Goal: Information Seeking & Learning: Learn about a topic

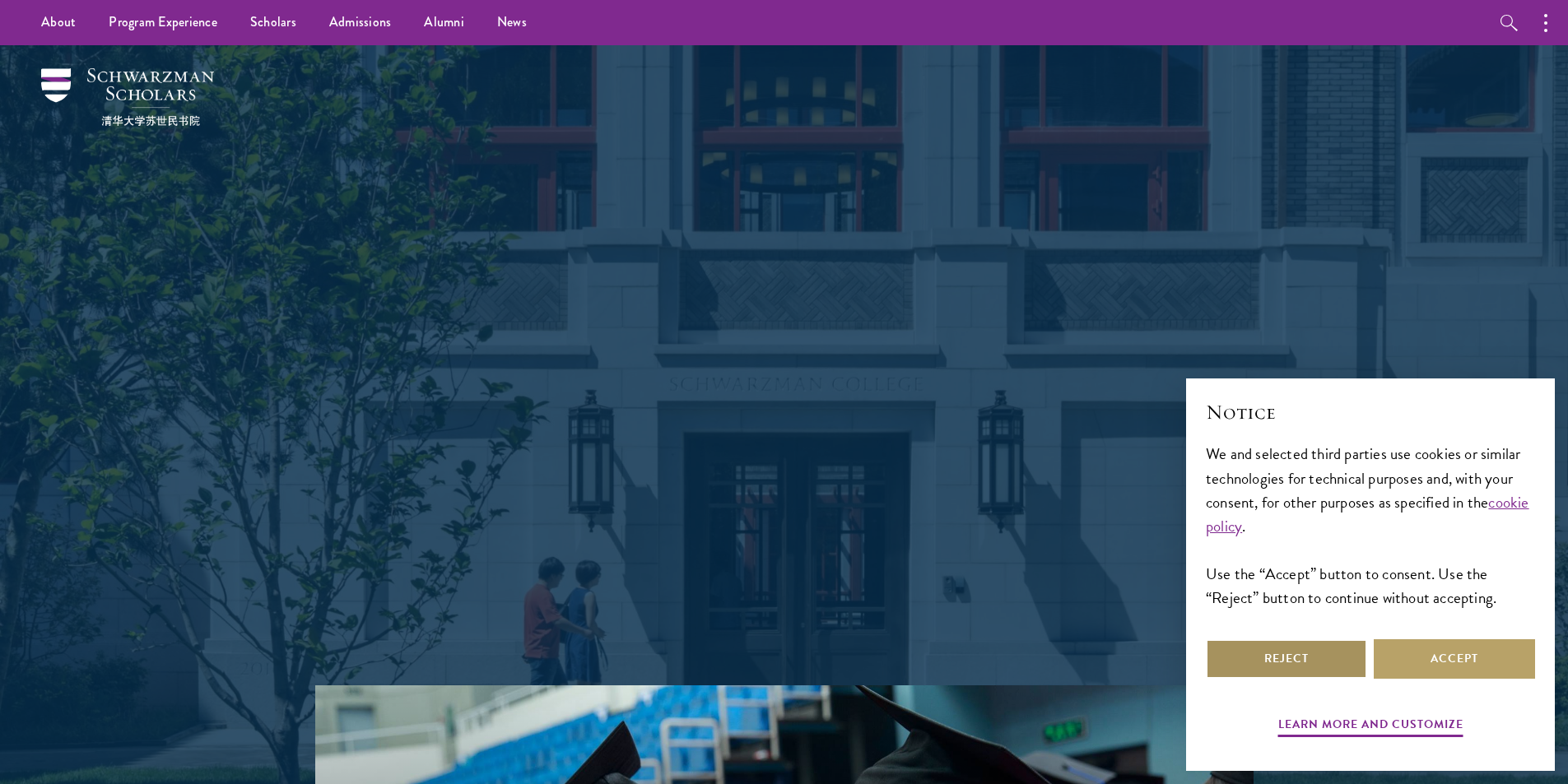
click at [1287, 651] on button "Reject" at bounding box center [1286, 659] width 161 height 39
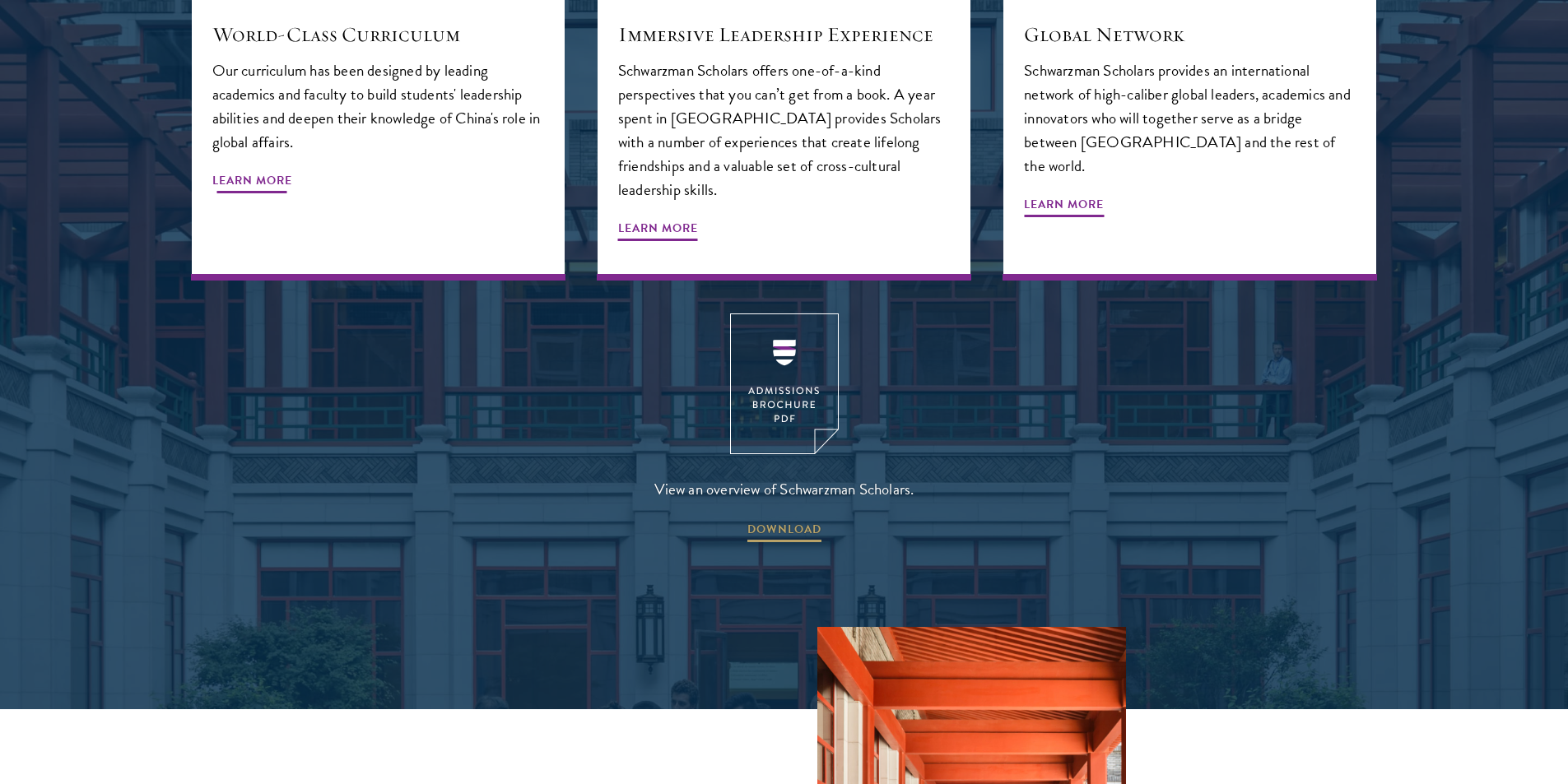
scroll to position [2413, 0]
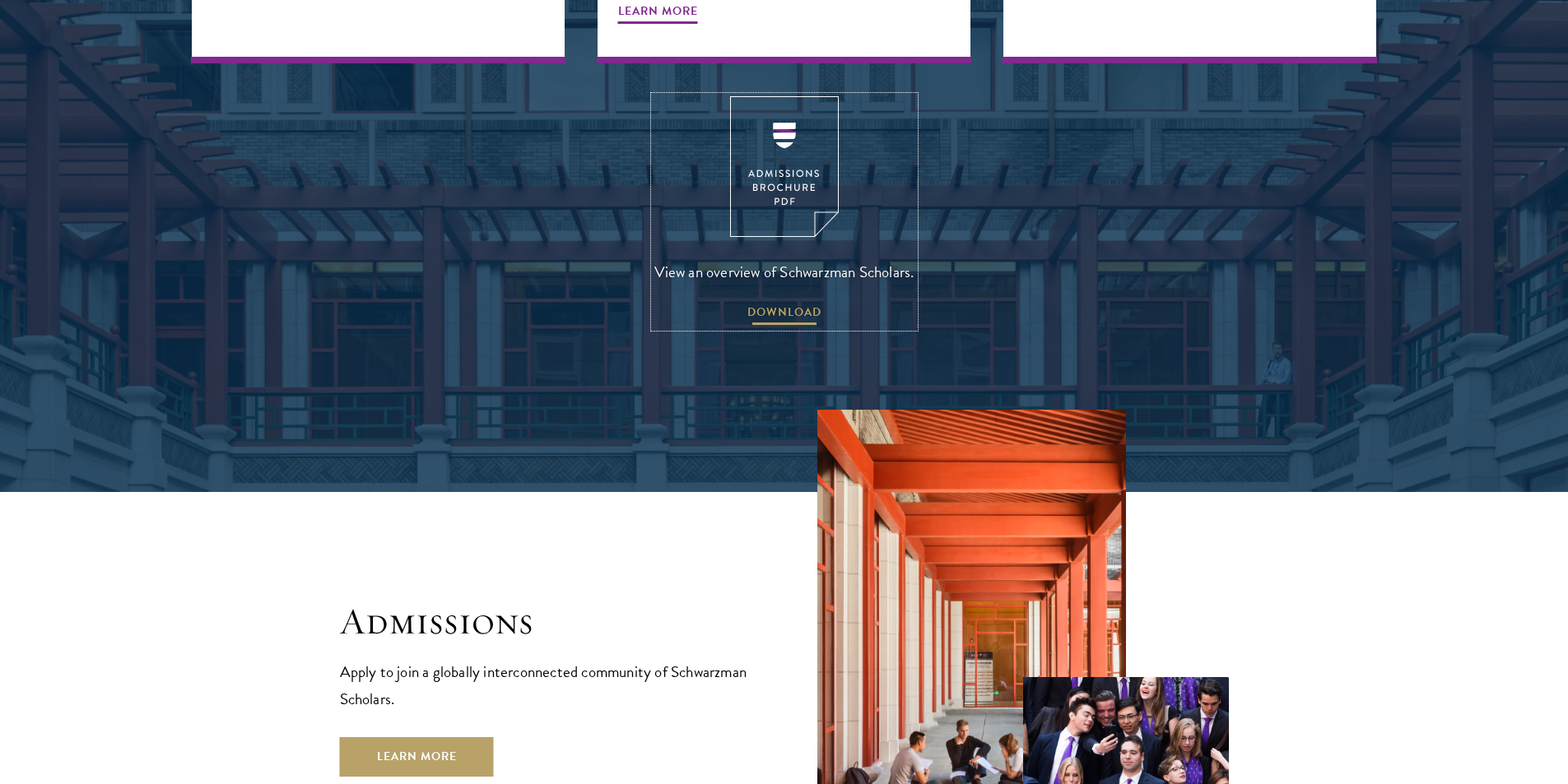
click at [812, 302] on span "DOWNLOAD" at bounding box center [784, 314] width 75 height 25
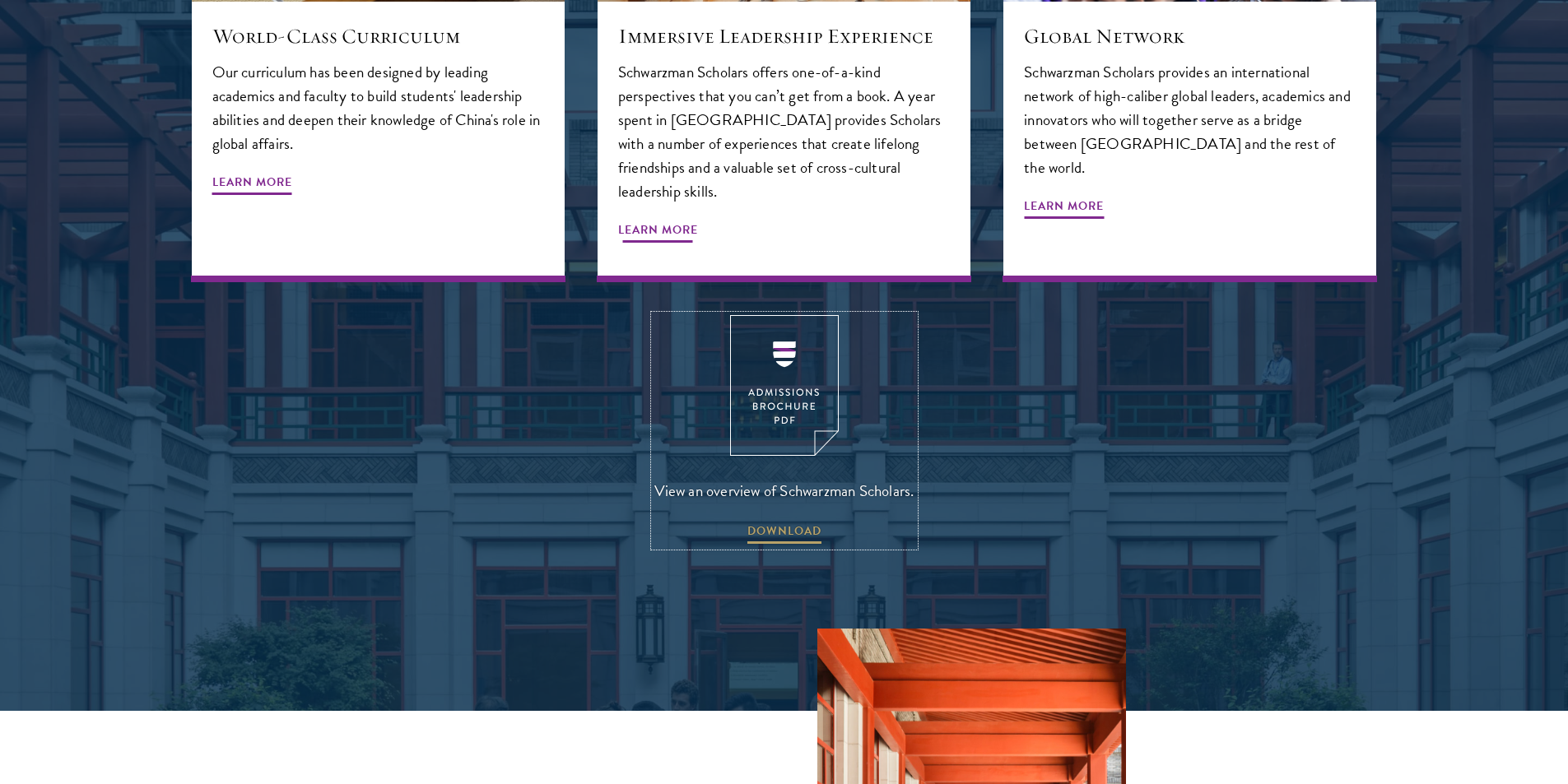
scroll to position [2853, 0]
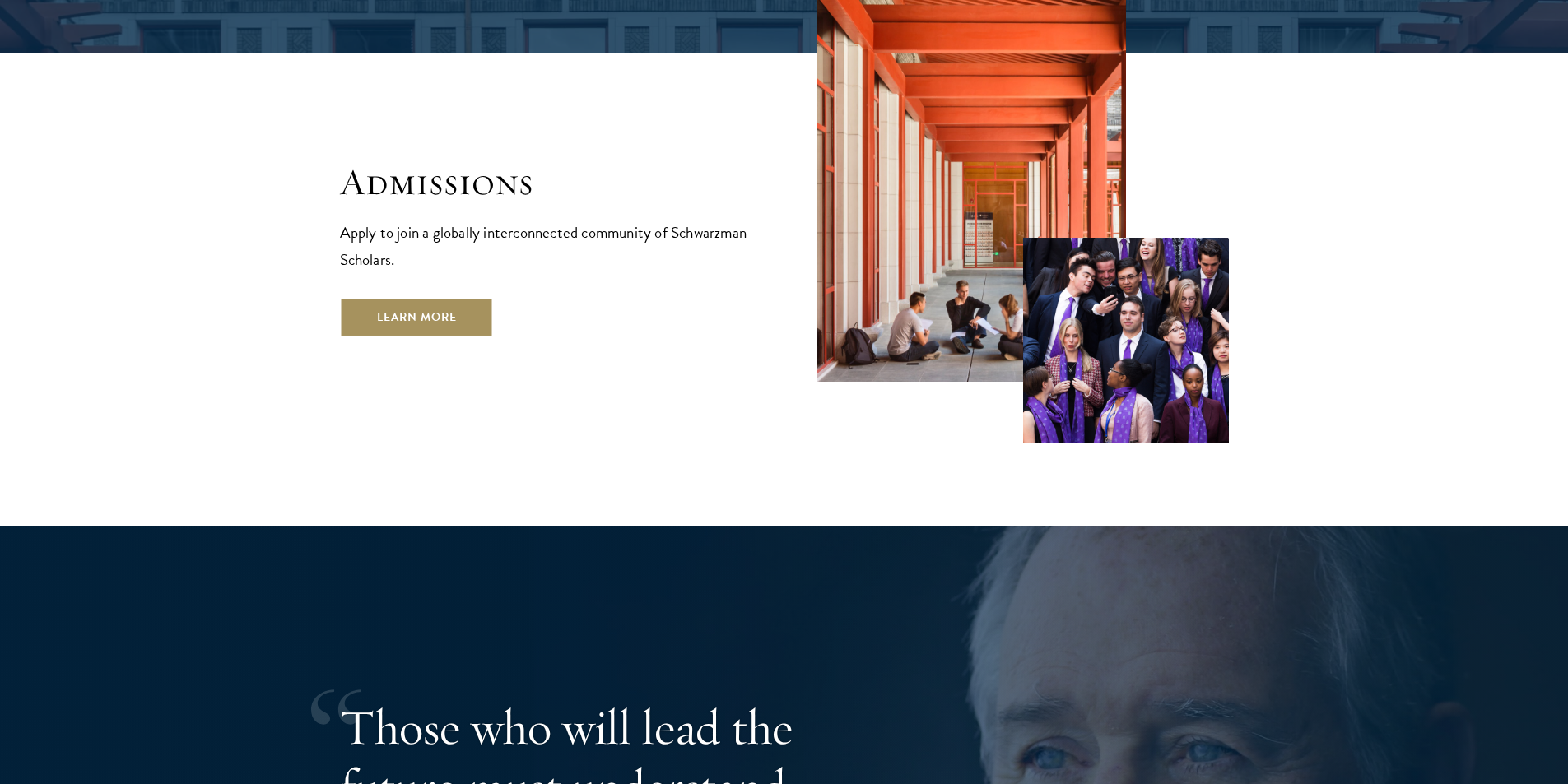
click at [424, 298] on link "Learn More" at bounding box center [416, 317] width 154 height 39
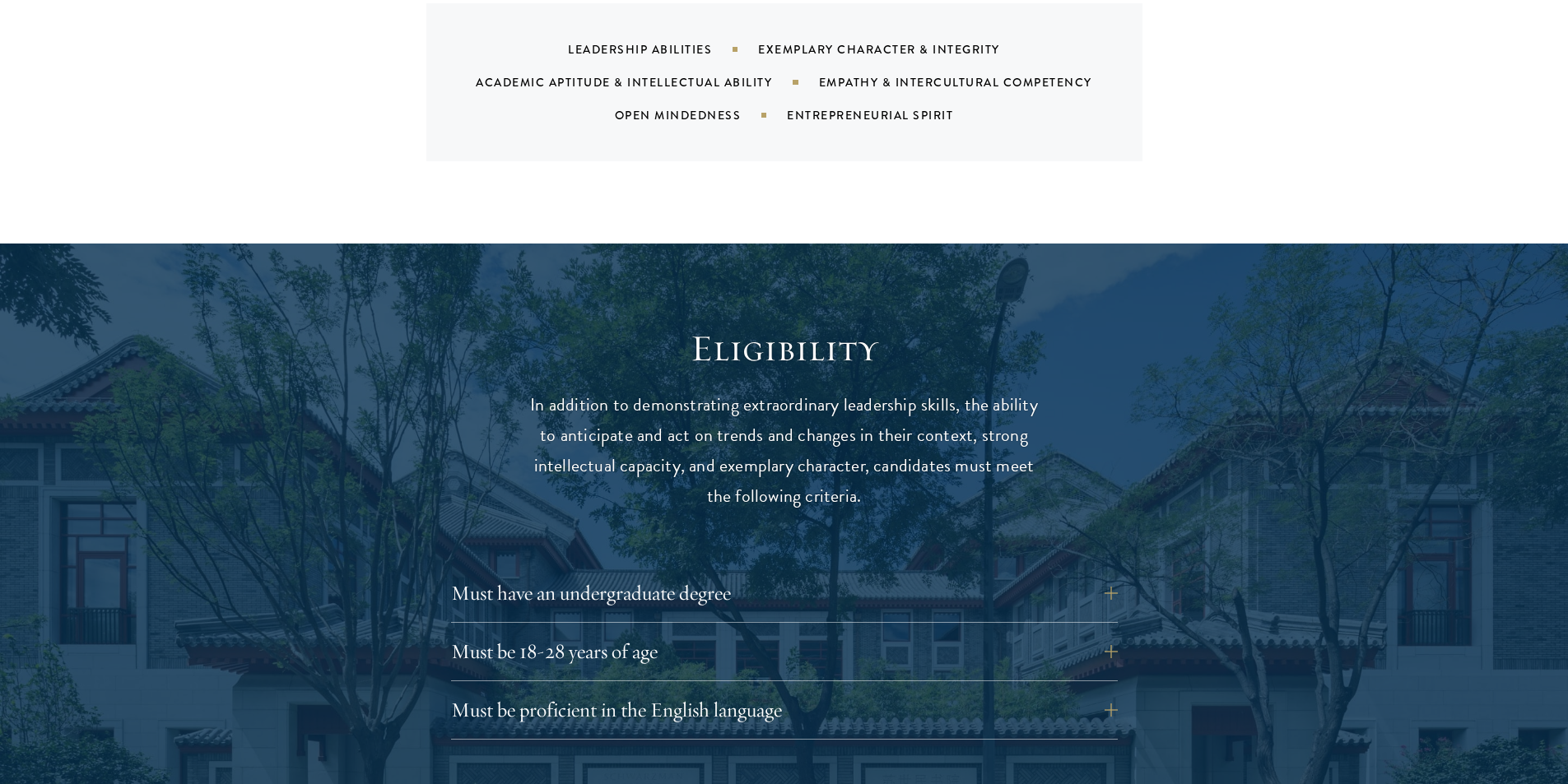
scroll to position [2084, 0]
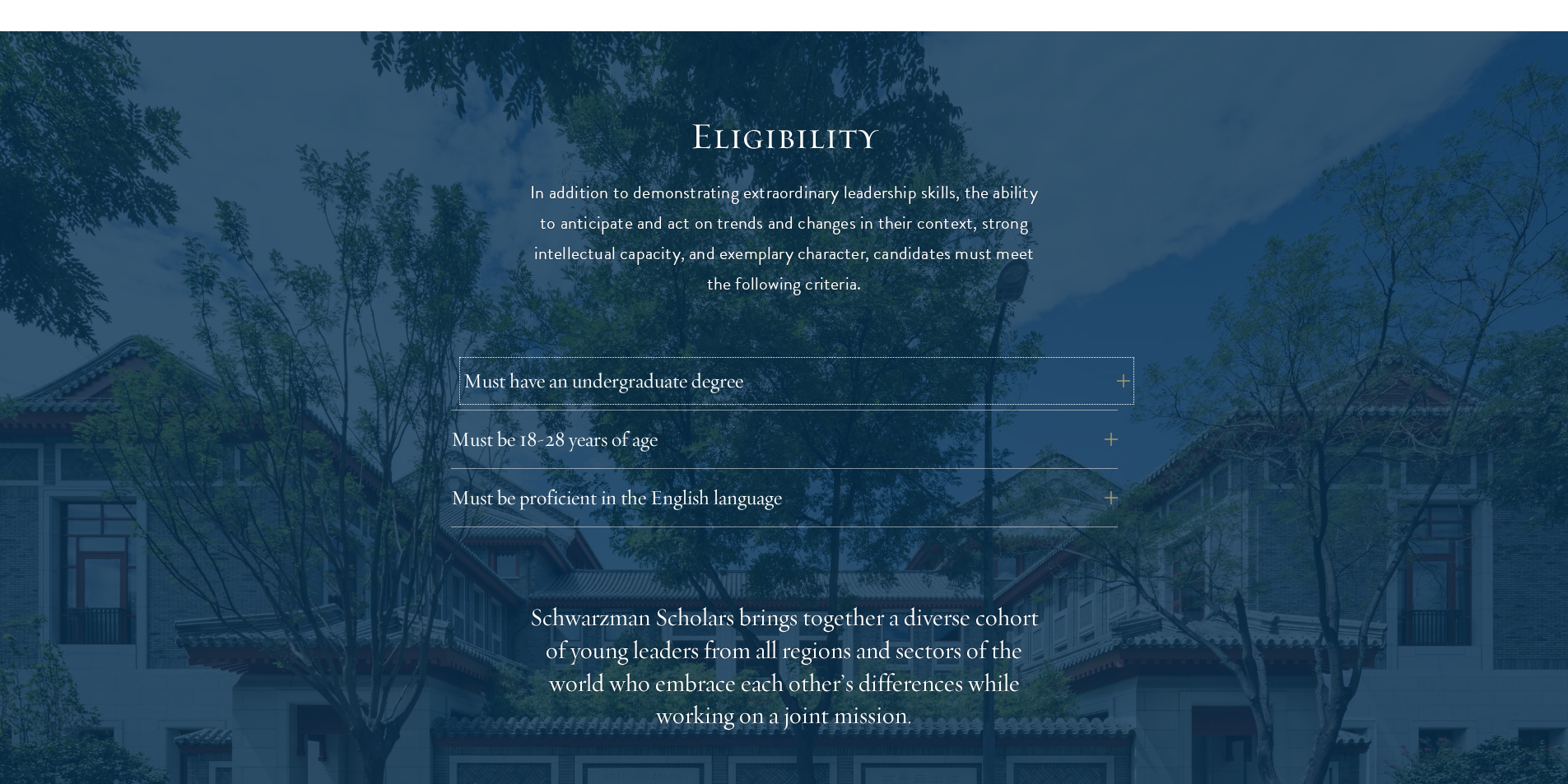
click at [729, 362] on button "Must have an undergraduate degree" at bounding box center [797, 381] width 667 height 39
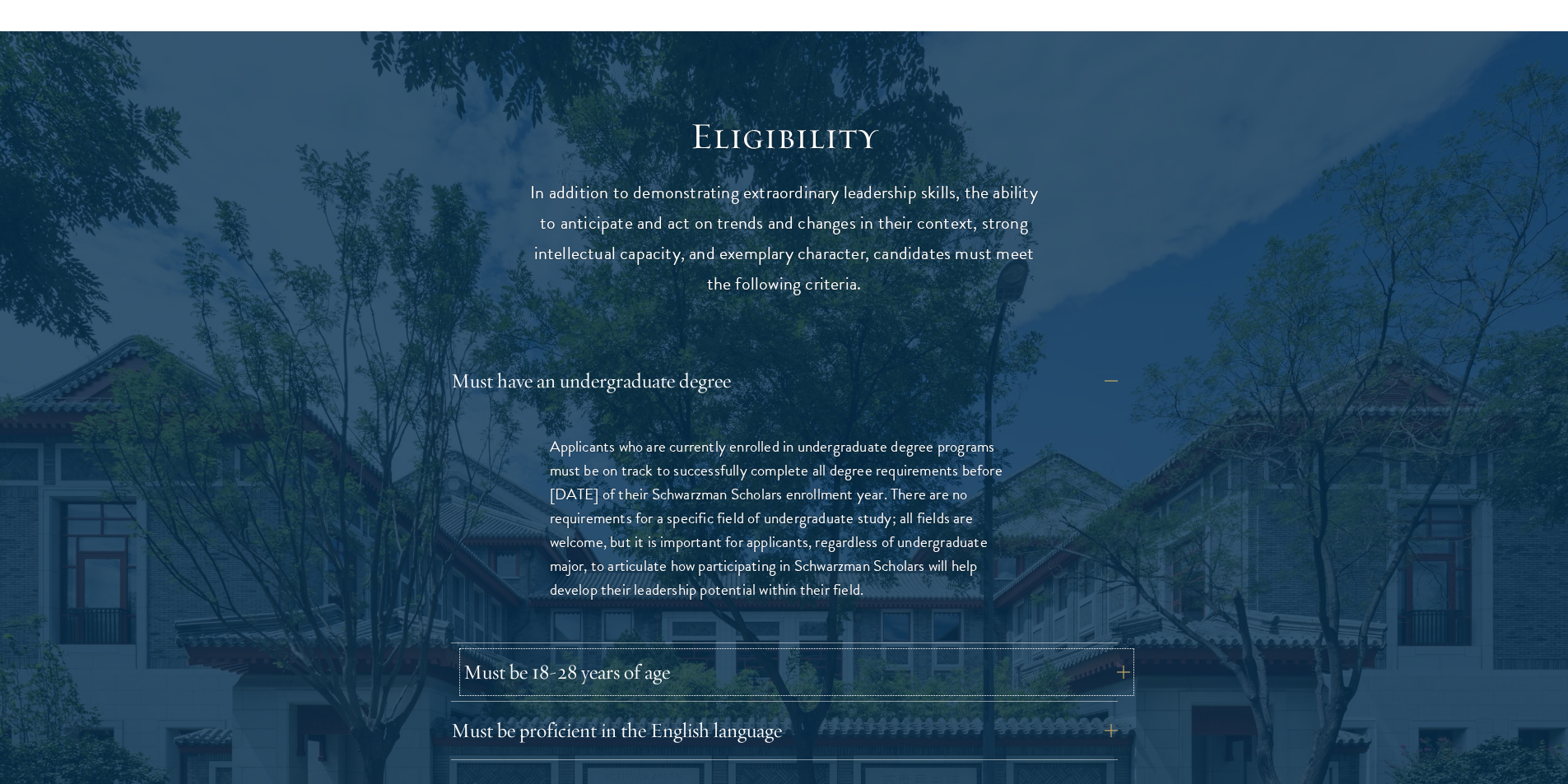
click at [664, 652] on button "Must be 18-28 years of age" at bounding box center [797, 671] width 667 height 39
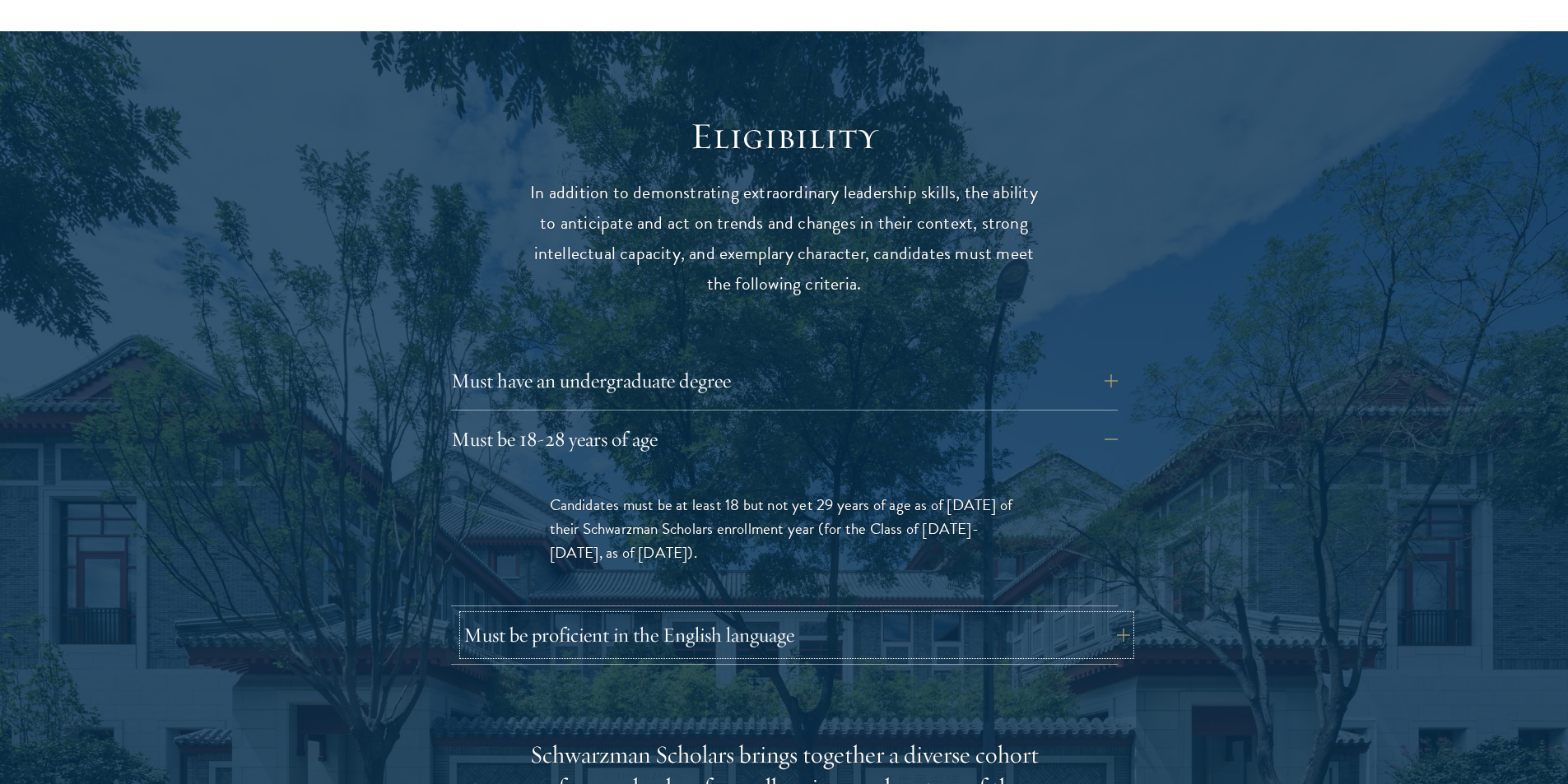
click at [677, 615] on button "Must be proficient in the English language" at bounding box center [797, 634] width 667 height 39
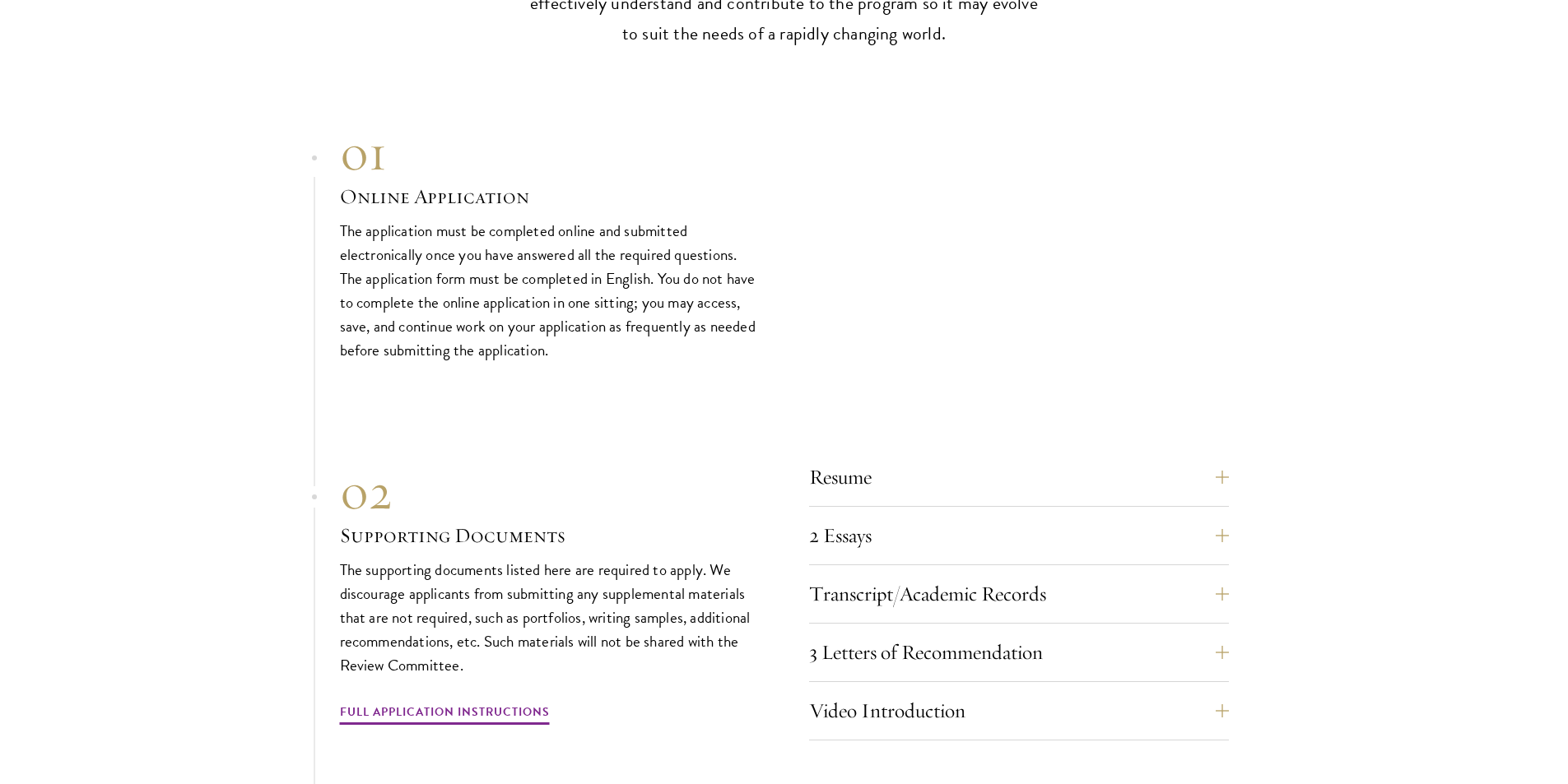
scroll to position [5265, 0]
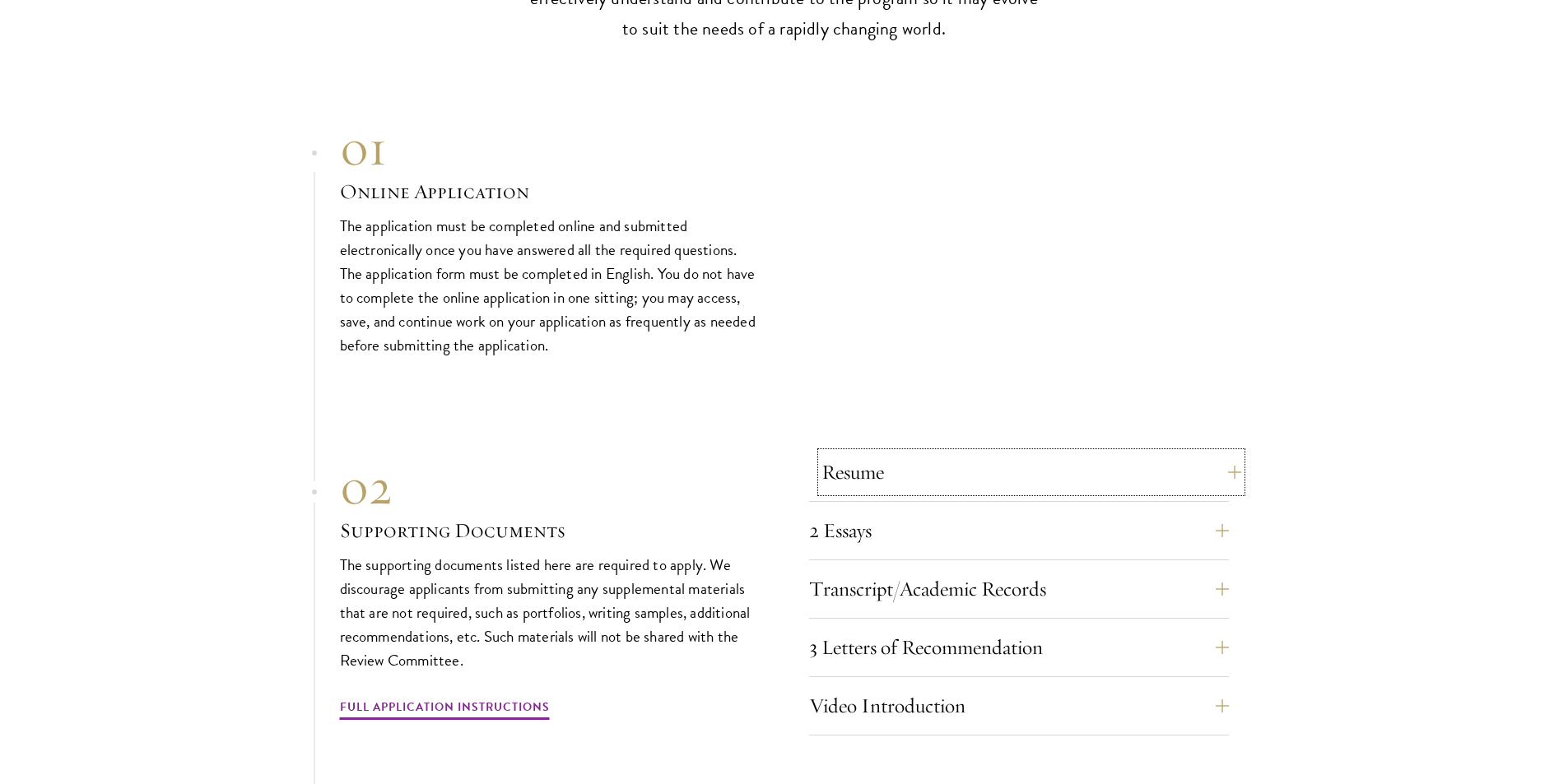
click at [938, 454] on button "Resume" at bounding box center [1032, 471] width 420 height 39
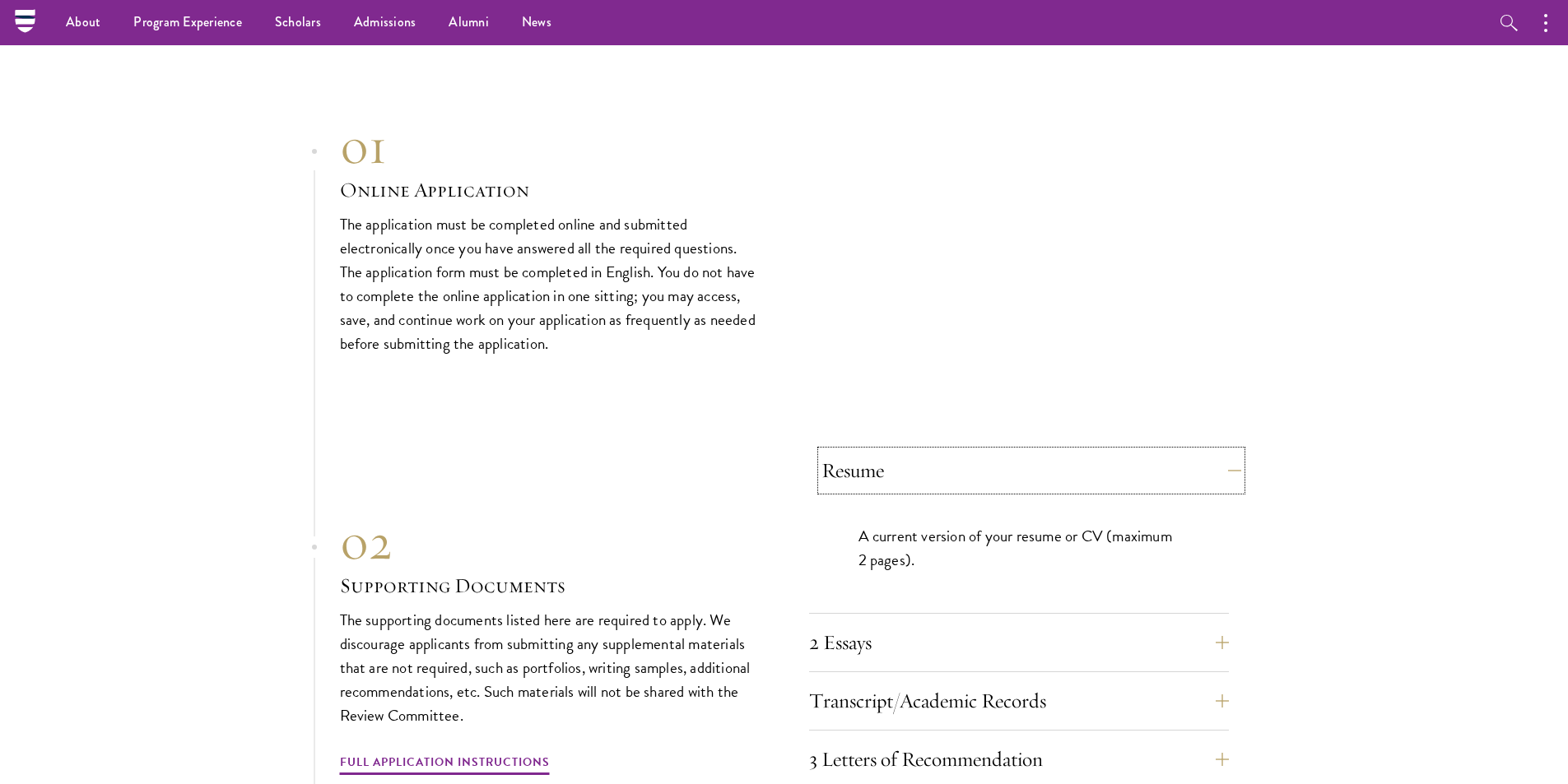
scroll to position [4825, 0]
click at [938, 454] on button "Resume" at bounding box center [1032, 471] width 420 height 39
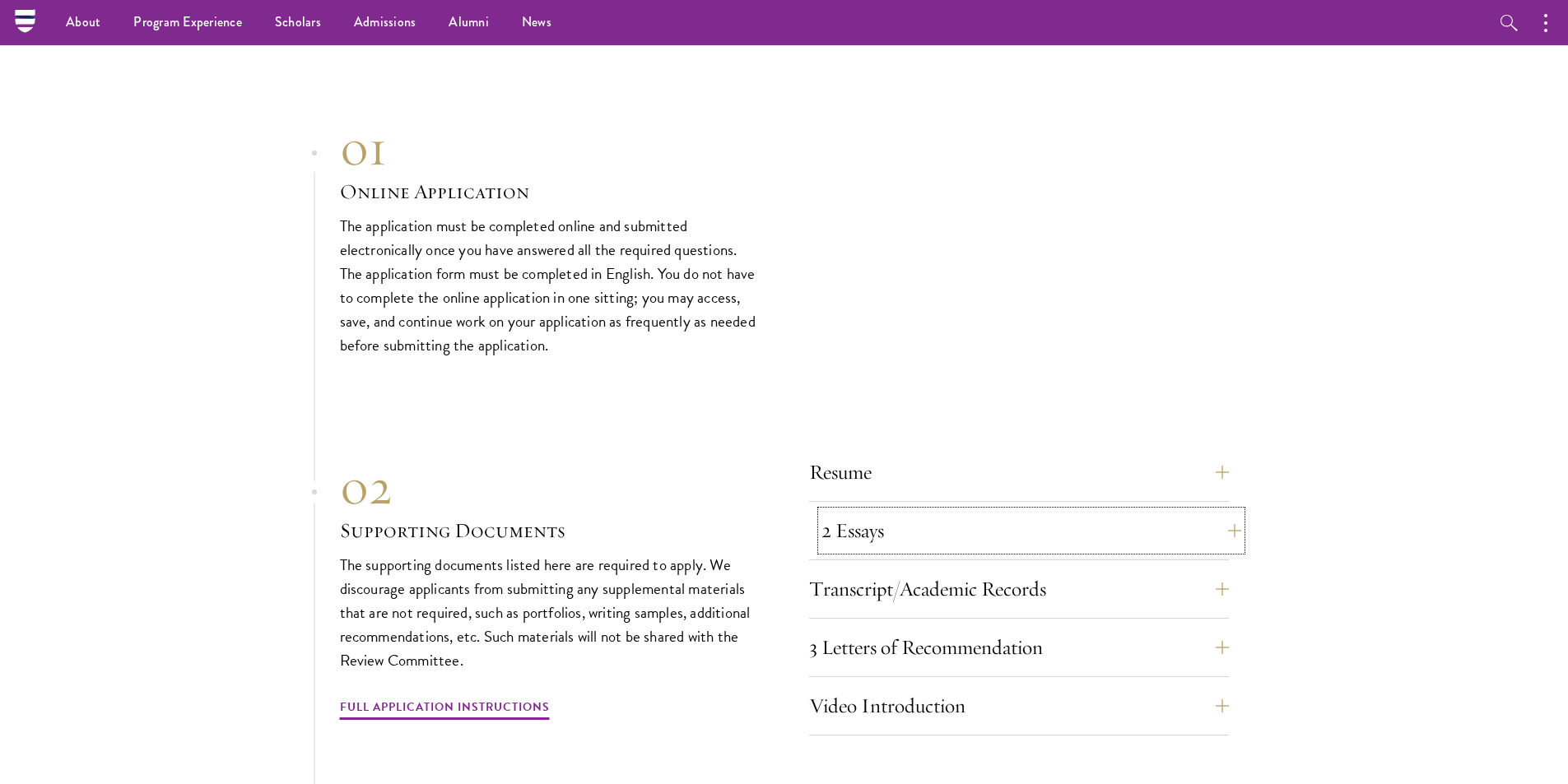
click at [912, 511] on button "2 Essays" at bounding box center [1032, 530] width 420 height 39
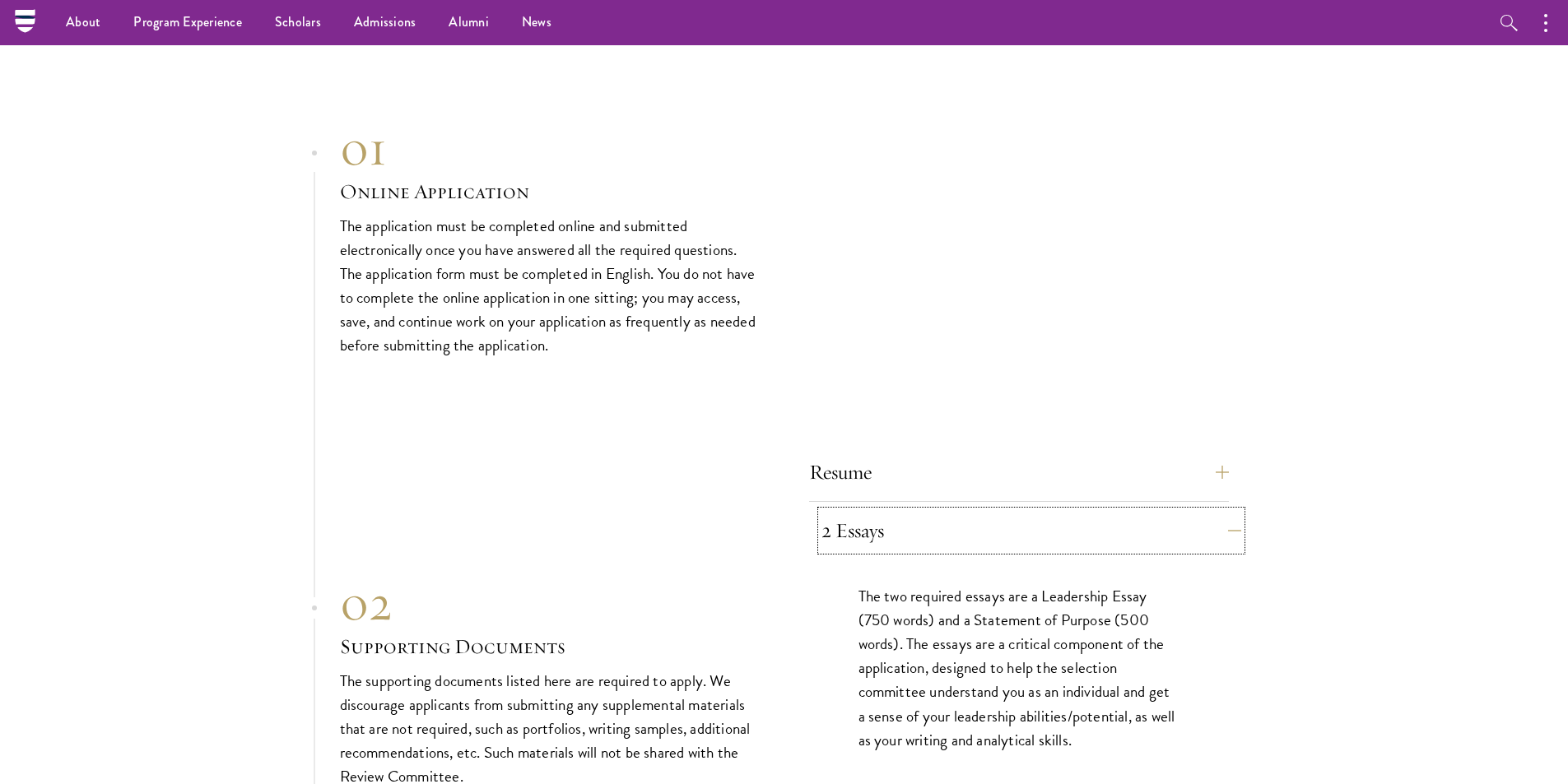
click at [912, 511] on button "2 Essays" at bounding box center [1032, 530] width 420 height 39
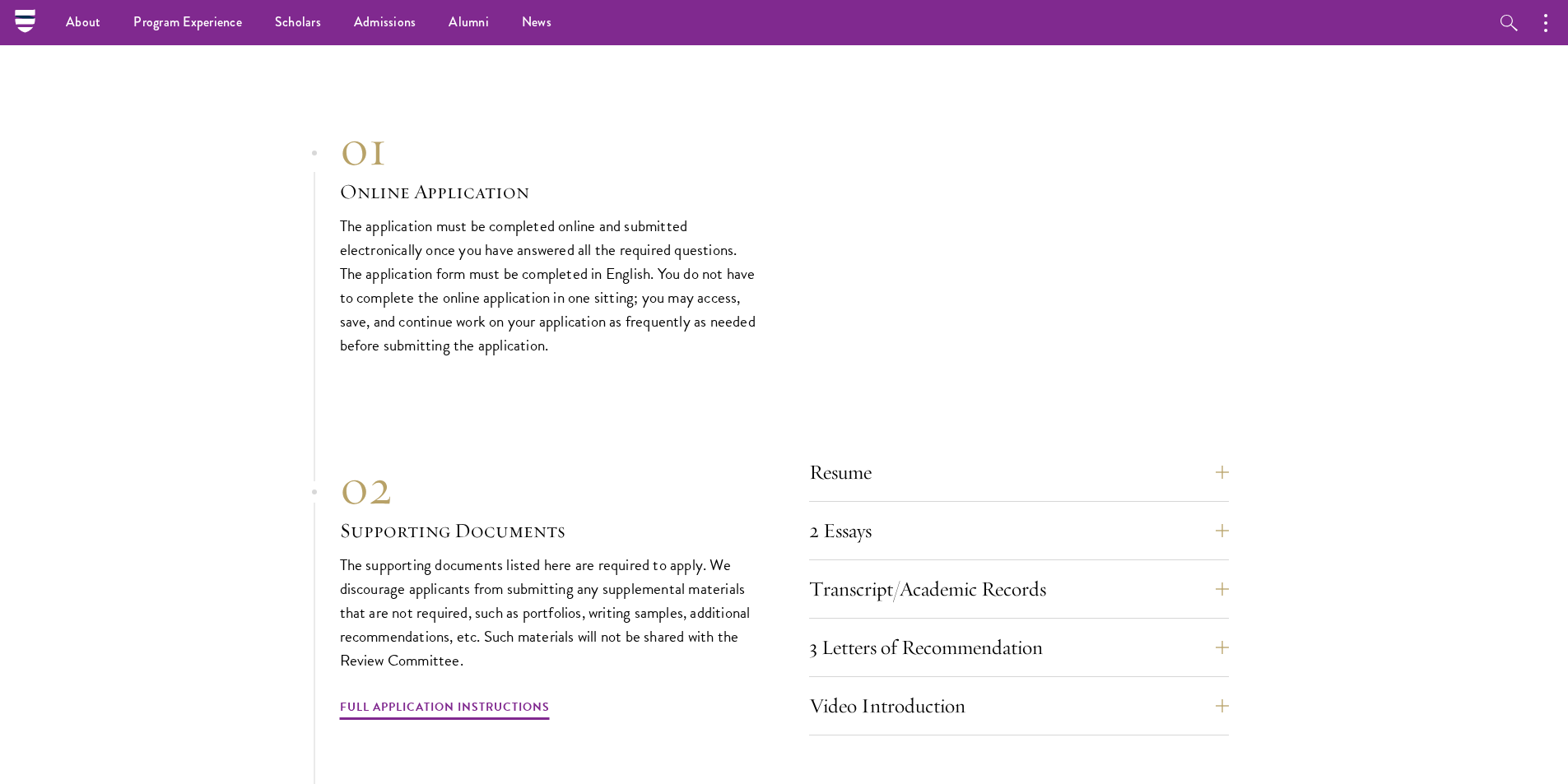
click at [952, 579] on div "Transcript/Academic Records You are required to scan and upload official transc…" at bounding box center [1019, 594] width 420 height 49
click at [962, 570] on button "Transcript/Academic Records" at bounding box center [1032, 589] width 420 height 39
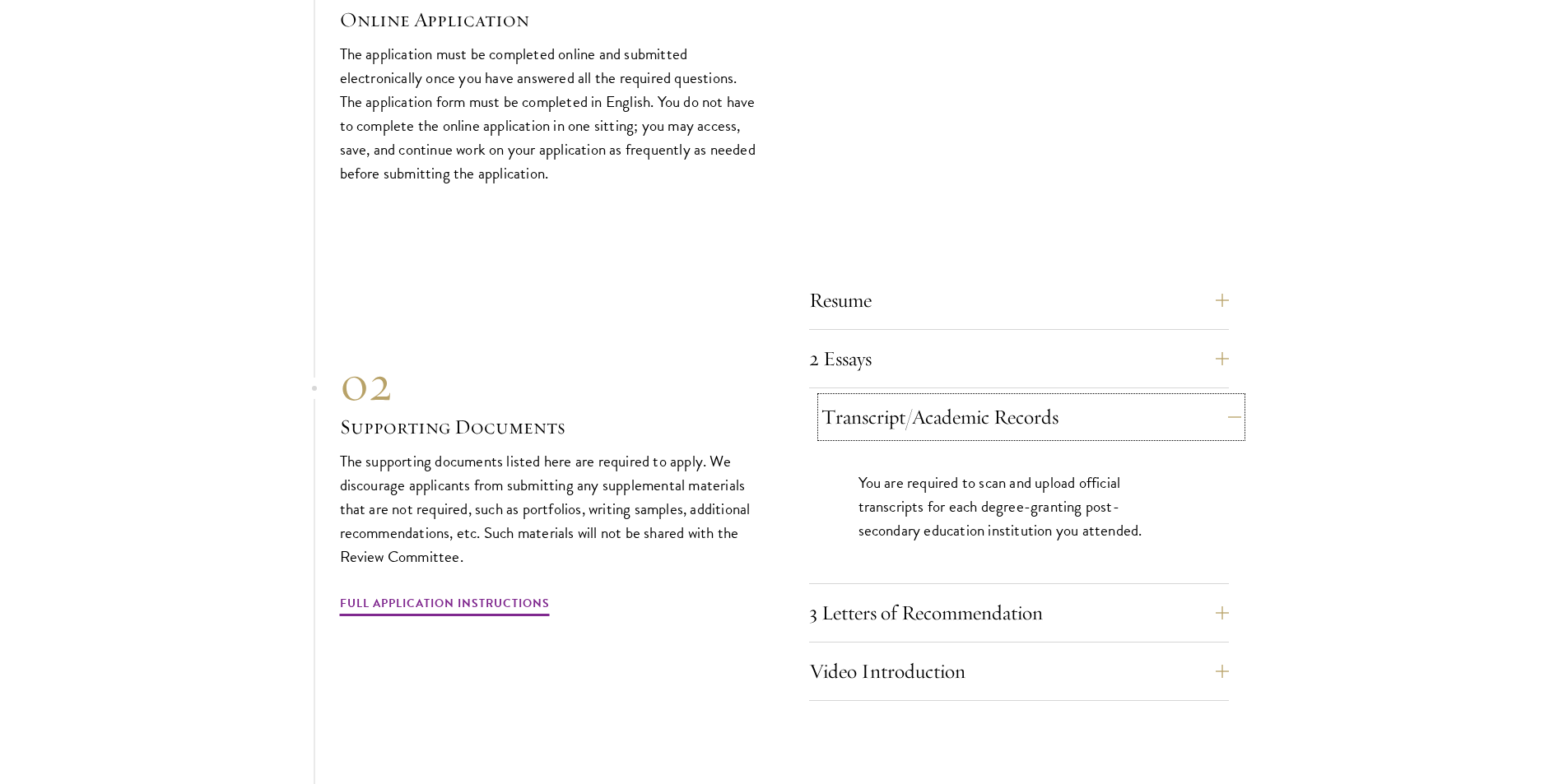
scroll to position [5045, 0]
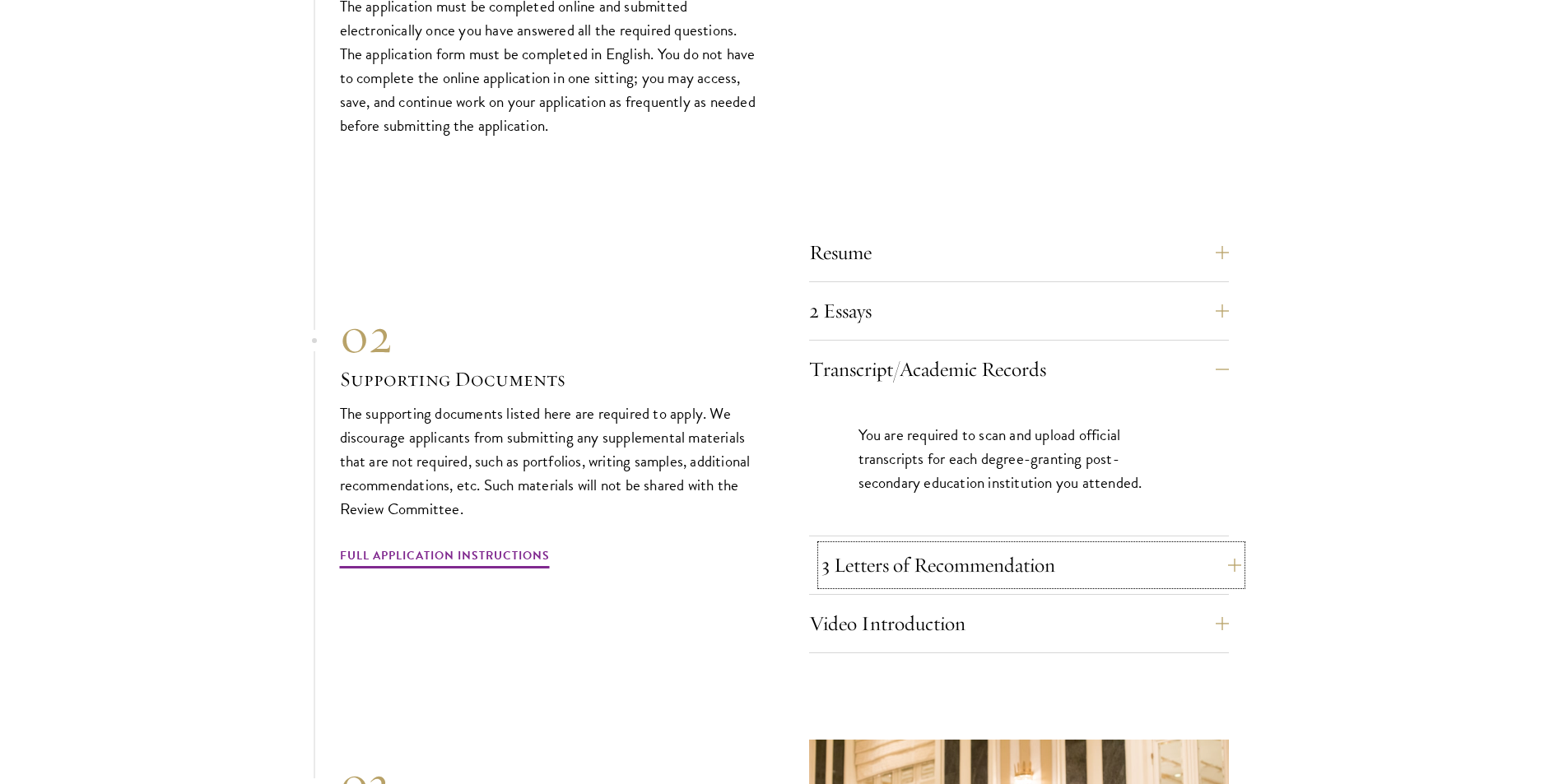
click at [923, 545] on button "3 Letters of Recommendation" at bounding box center [1032, 564] width 420 height 39
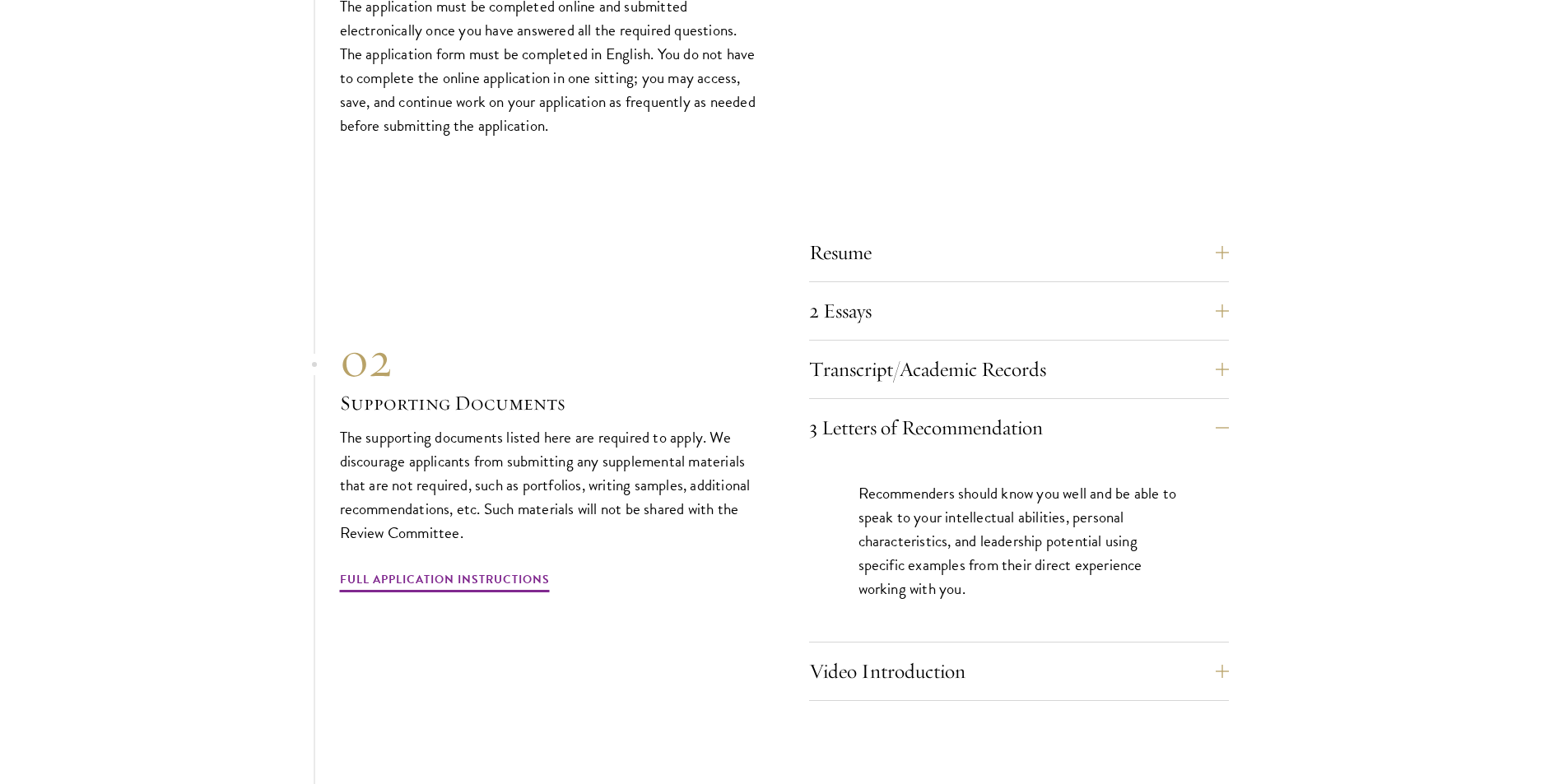
click at [880, 616] on div "Resume A current version of your resume or CV (maximum 2 pages). 2 Essays The t…" at bounding box center [1019, 466] width 420 height 468
click at [876, 651] on button "Video Introduction" at bounding box center [1032, 670] width 420 height 39
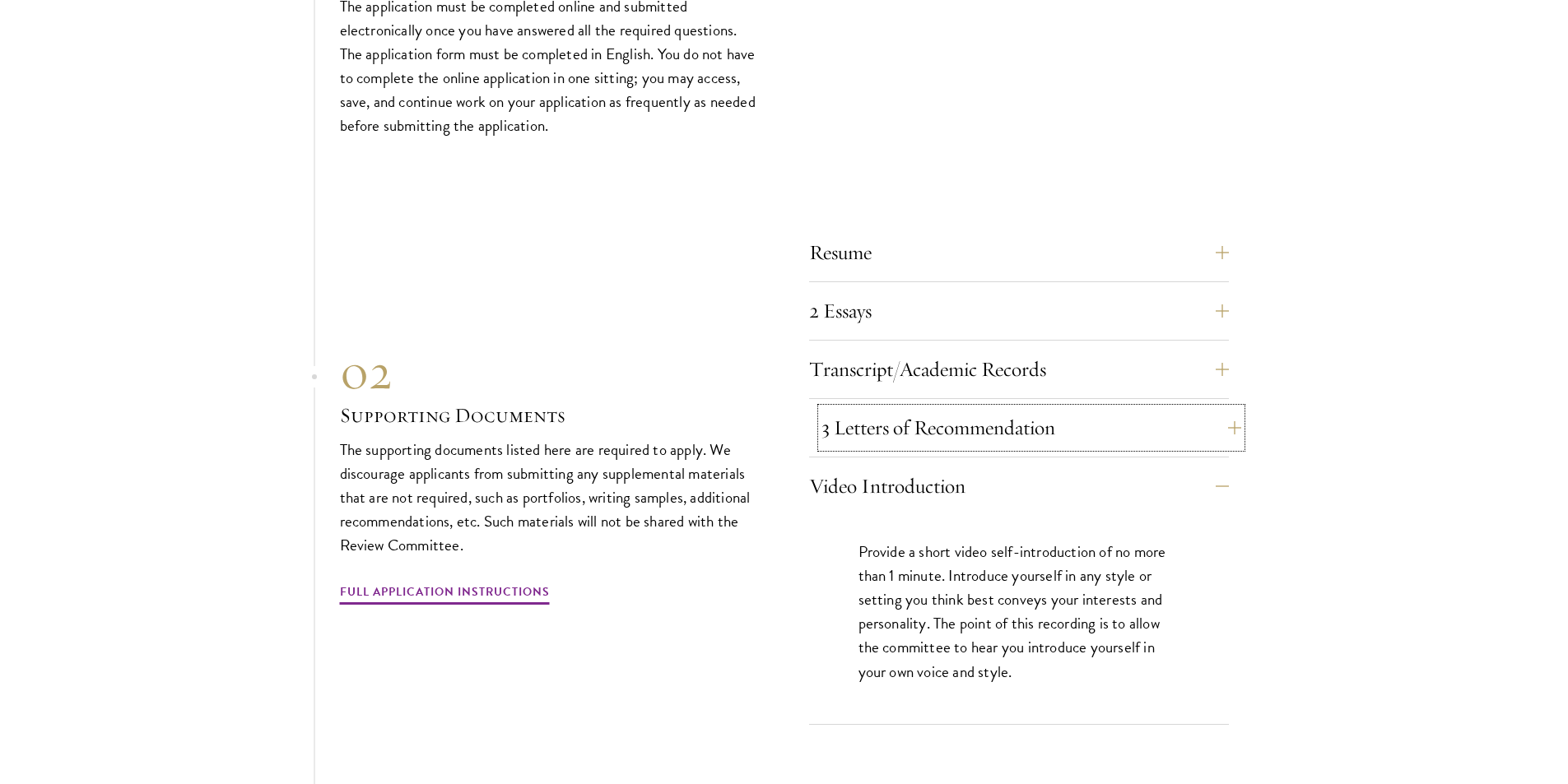
click at [922, 408] on button "3 Letters of Recommendation" at bounding box center [1032, 427] width 420 height 39
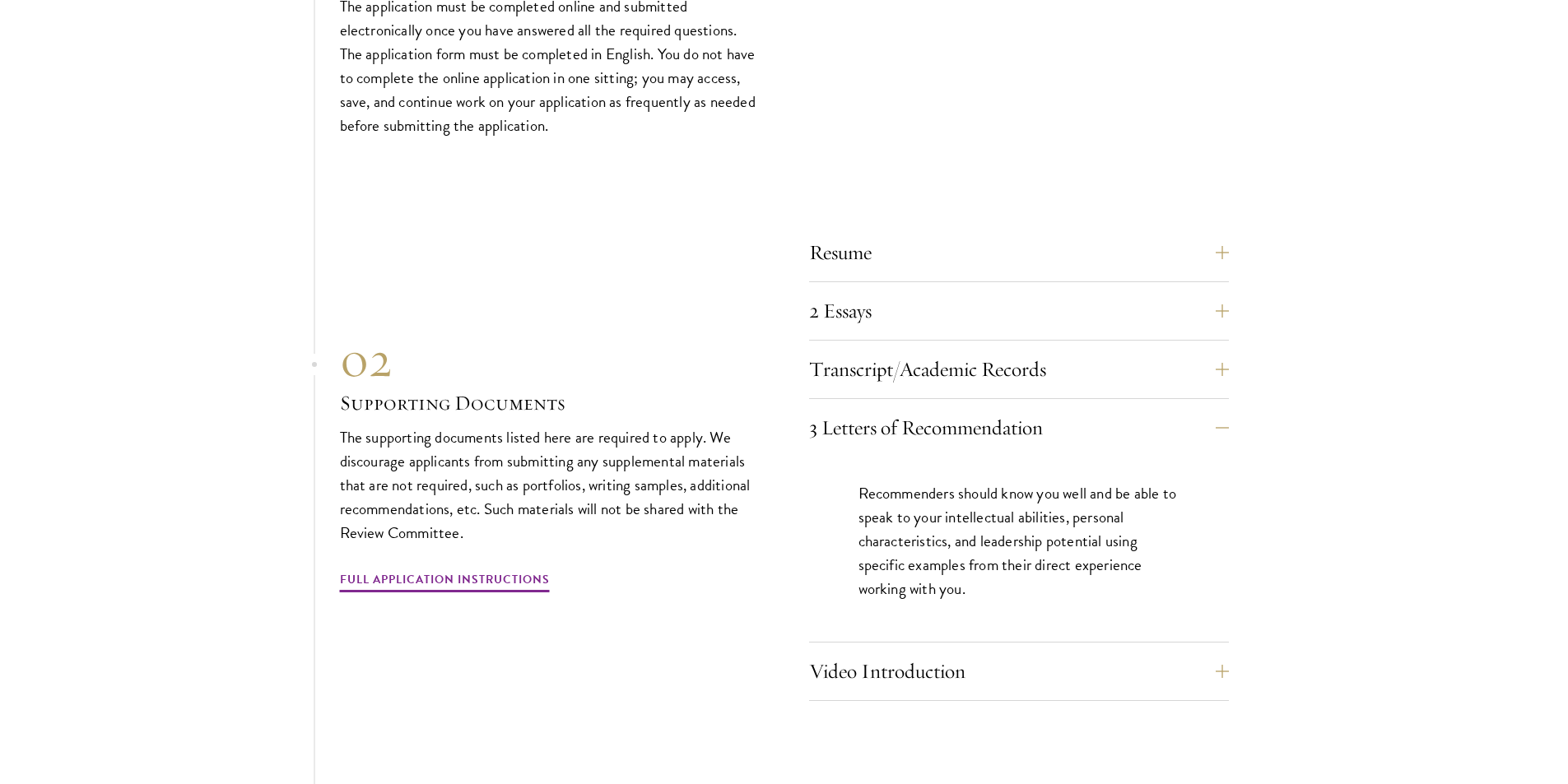
click at [624, 452] on p "The supporting documents listed here are required to apply. We discourage appli…" at bounding box center [550, 484] width 420 height 119
click at [1011, 350] on button "Transcript/Academic Records" at bounding box center [1032, 369] width 420 height 39
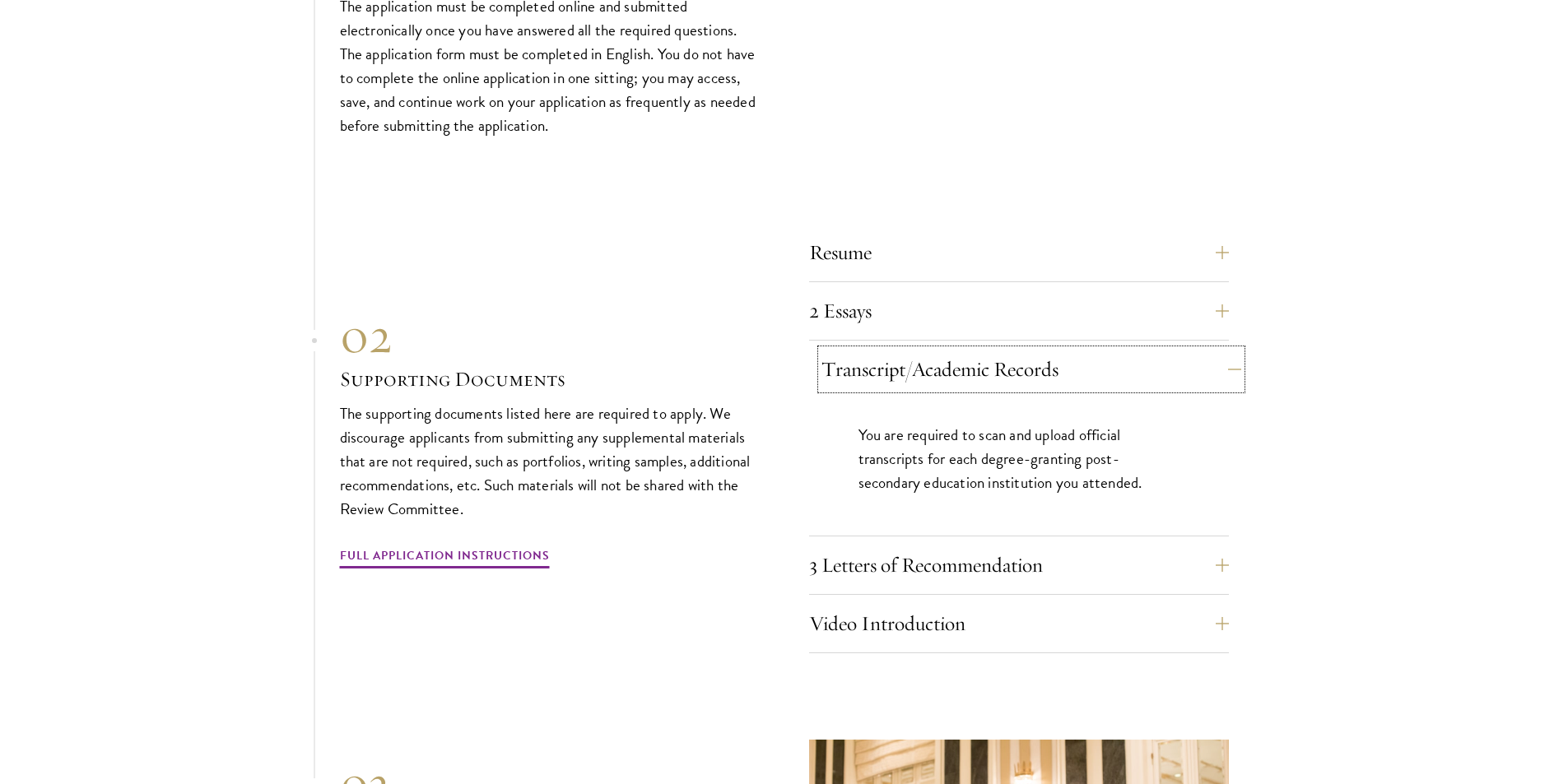
click at [1011, 350] on button "Transcript/Academic Records" at bounding box center [1032, 369] width 420 height 39
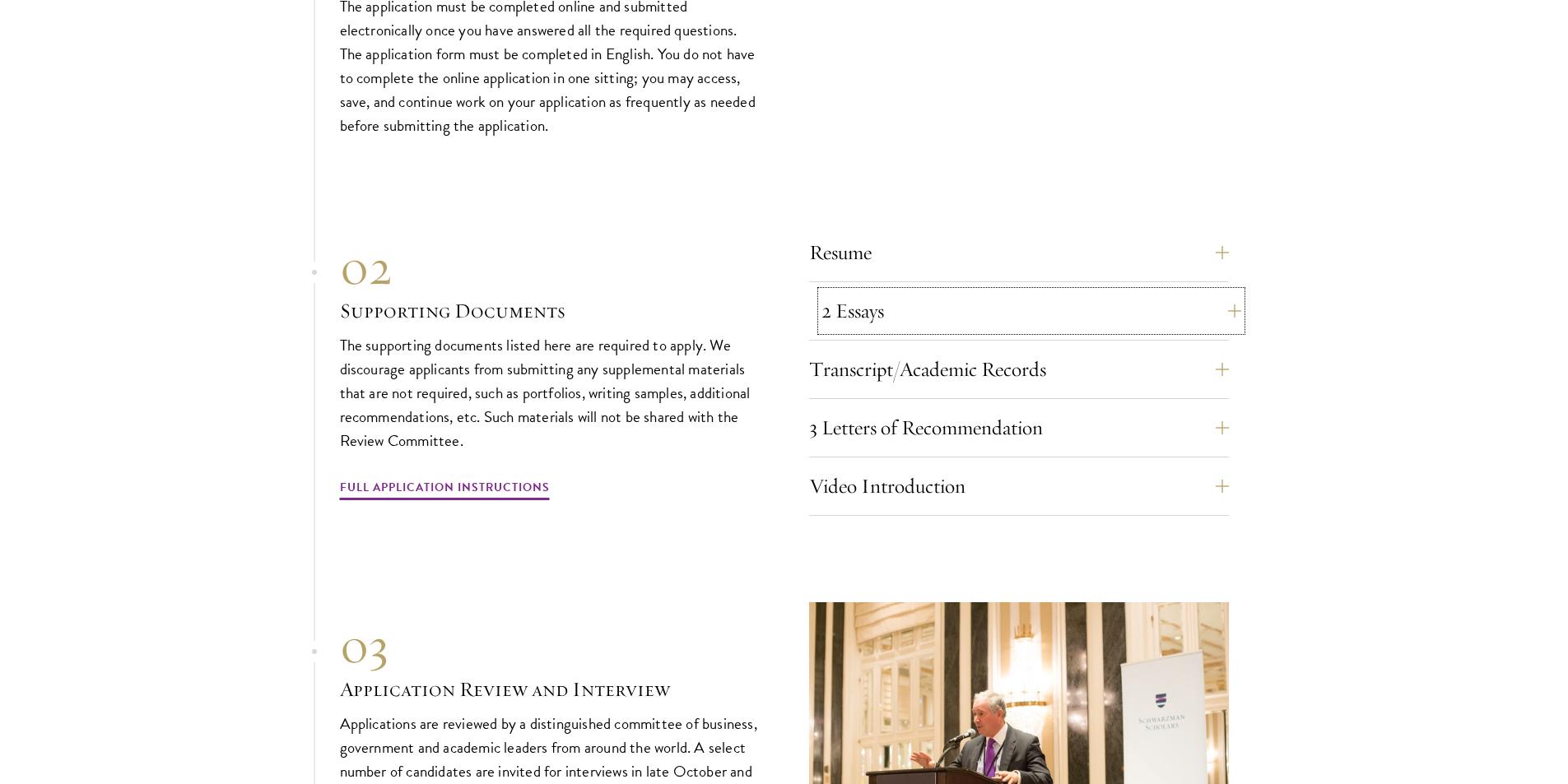
click at [1024, 296] on button "2 Essays" at bounding box center [1032, 311] width 420 height 39
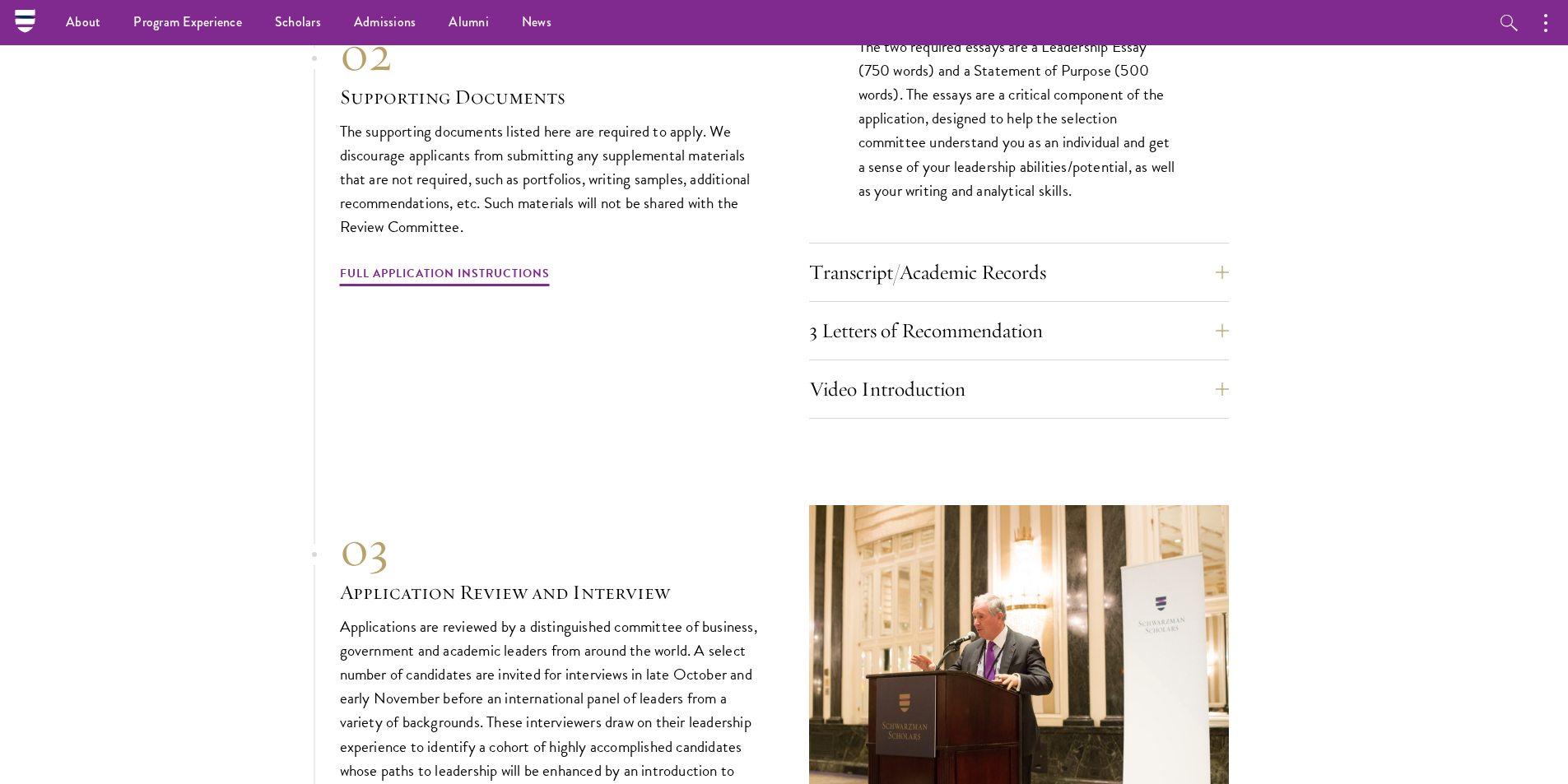
scroll to position [5374, 0]
click at [877, 371] on button "Video Introduction" at bounding box center [1032, 390] width 420 height 39
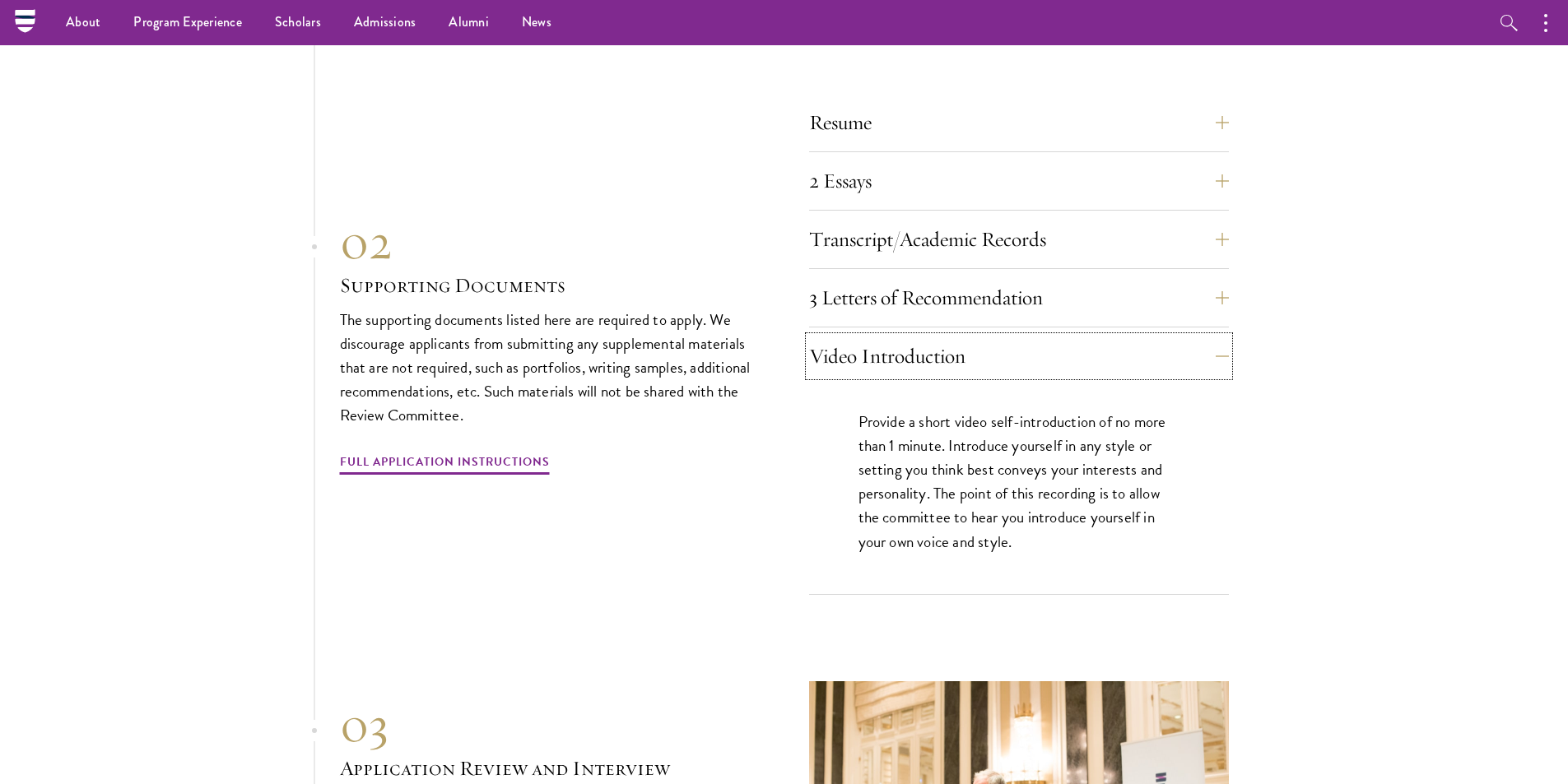
scroll to position [4935, 0]
